Goal: Information Seeking & Learning: Learn about a topic

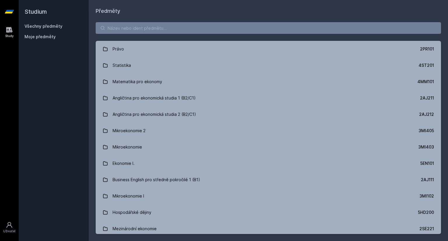
click at [229, 32] on button "Ne" at bounding box center [225, 37] width 21 height 15
click at [226, 31] on input "search" at bounding box center [269, 28] width 346 height 12
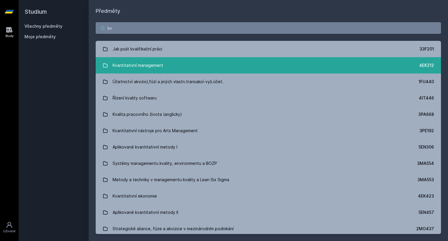
type input "kv"
click at [173, 61] on link "Kvantitativní management 4EK212" at bounding box center [269, 65] width 346 height 16
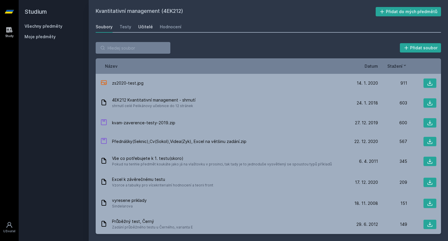
click at [142, 26] on div "Učitelé" at bounding box center [145, 27] width 15 height 6
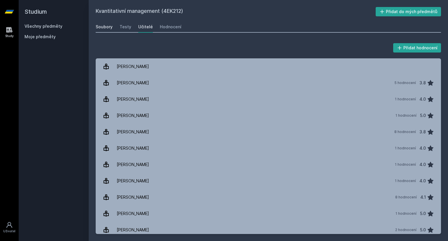
click at [107, 28] on div "Soubory" at bounding box center [104, 27] width 17 height 6
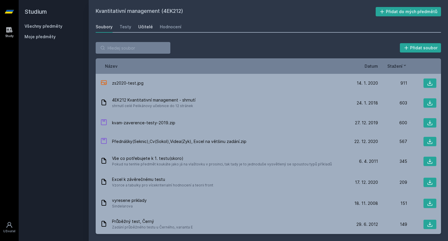
click at [141, 28] on div "Učitelé" at bounding box center [145, 27] width 15 height 6
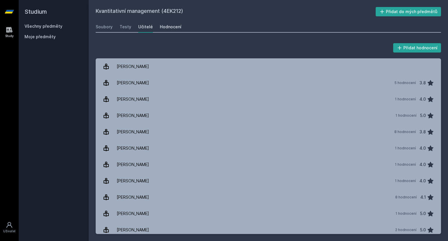
click at [163, 27] on div "Hodnocení" at bounding box center [171, 27] width 22 height 6
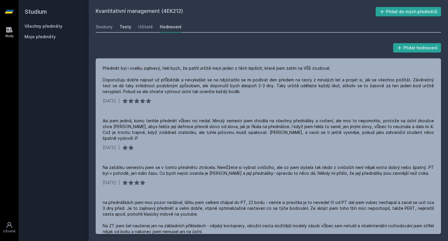
click at [128, 27] on div "Testy" at bounding box center [126, 27] width 12 height 6
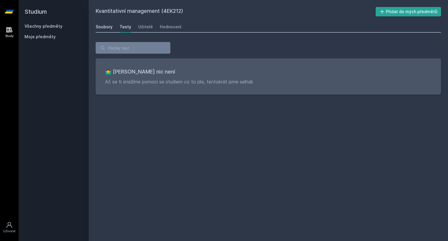
click at [103, 29] on div "Soubory" at bounding box center [104, 27] width 17 height 6
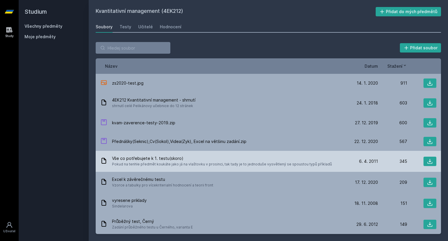
click at [173, 165] on span "Pokud na tenhle předmět koukáte jako já na vlaštovku v prosinci, tak tady je to…" at bounding box center [222, 164] width 220 height 6
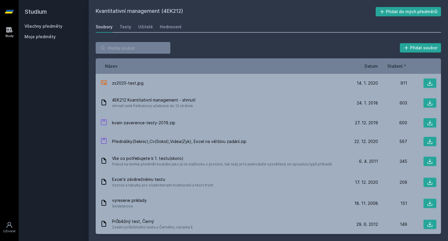
click at [376, 68] on span "Datum" at bounding box center [371, 66] width 13 height 6
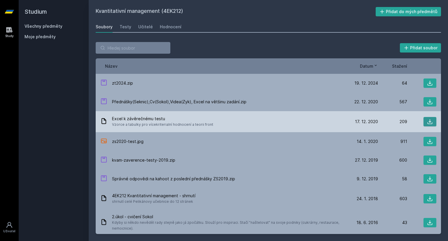
click at [427, 119] on icon at bounding box center [430, 122] width 6 height 6
